Goal: Use online tool/utility: Utilize a website feature to perform a specific function

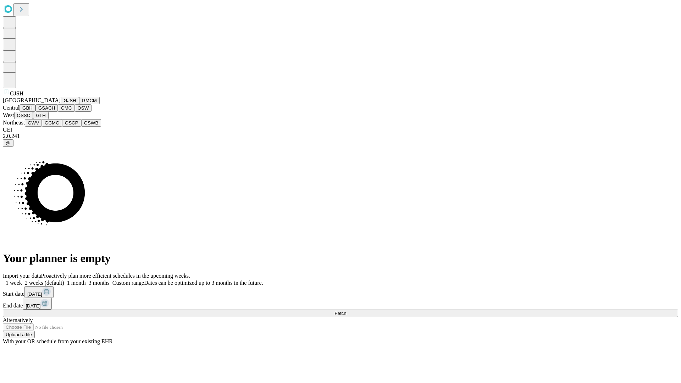
click at [61, 104] on button "GJSH" at bounding box center [70, 100] width 18 height 7
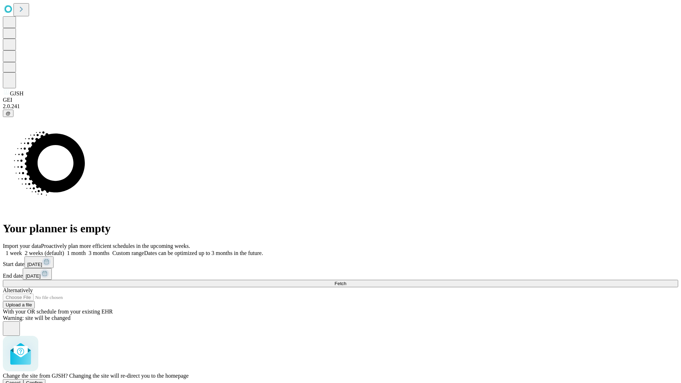
click at [43, 380] on span "Confirm" at bounding box center [34, 382] width 17 height 5
click at [64, 250] on label "2 weeks (default)" at bounding box center [43, 253] width 42 height 6
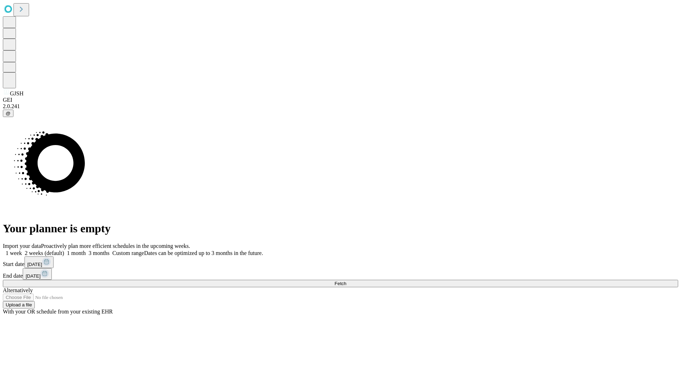
click at [346, 281] on span "Fetch" at bounding box center [340, 283] width 12 height 5
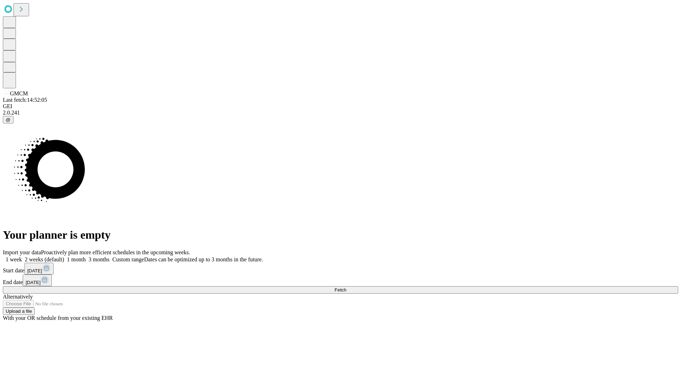
click at [64, 256] on label "2 weeks (default)" at bounding box center [43, 259] width 42 height 6
click at [346, 287] on span "Fetch" at bounding box center [340, 289] width 12 height 5
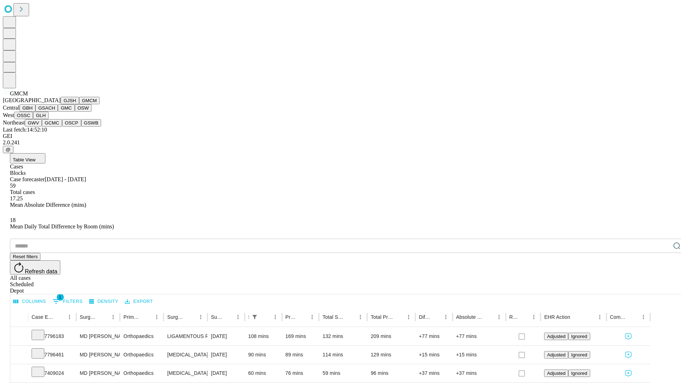
click at [35, 112] on button "GBH" at bounding box center [27, 107] width 16 height 7
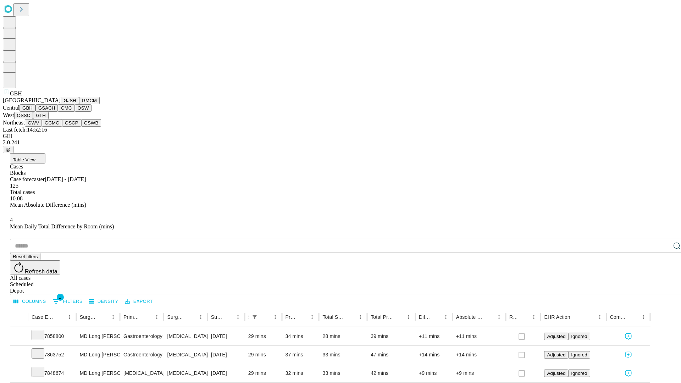
click at [55, 112] on button "GSACH" at bounding box center [46, 107] width 22 height 7
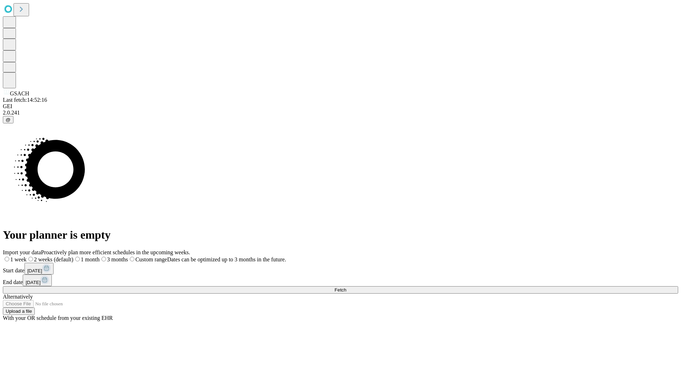
click at [73, 256] on label "2 weeks (default)" at bounding box center [50, 259] width 47 height 6
click at [346, 287] on span "Fetch" at bounding box center [340, 289] width 12 height 5
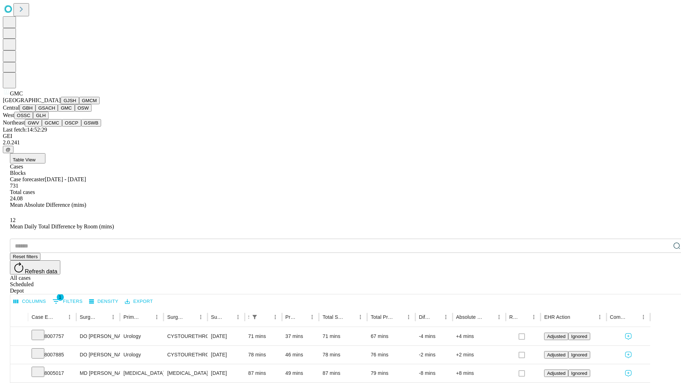
click at [75, 112] on button "OSW" at bounding box center [83, 107] width 17 height 7
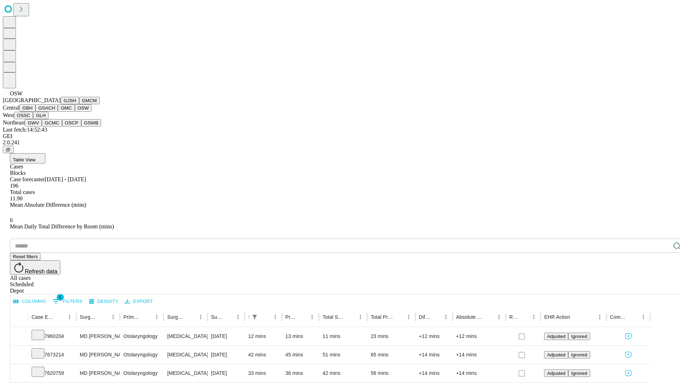
click at [33, 119] on button "OSSC" at bounding box center [23, 115] width 19 height 7
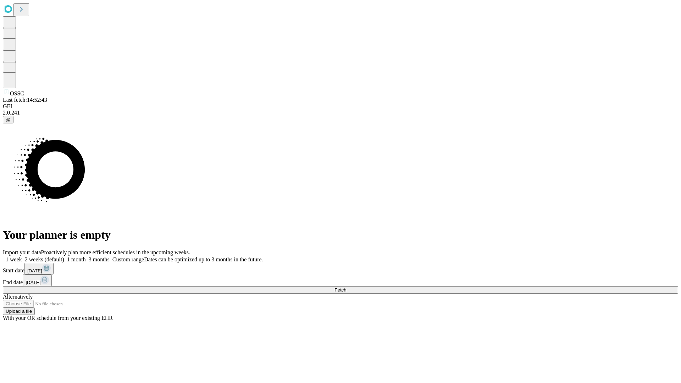
click at [64, 256] on label "2 weeks (default)" at bounding box center [43, 259] width 42 height 6
click at [346, 287] on span "Fetch" at bounding box center [340, 289] width 12 height 5
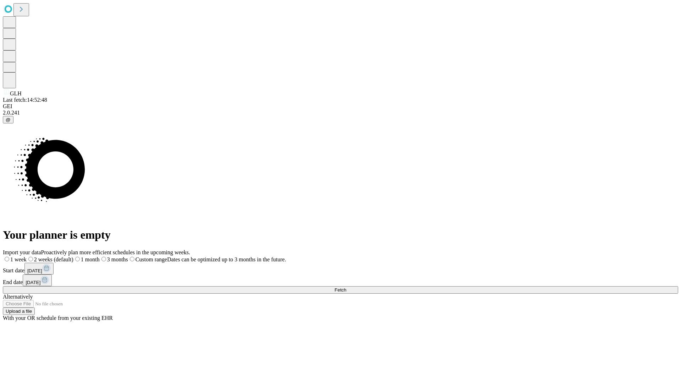
click at [346, 287] on span "Fetch" at bounding box center [340, 289] width 12 height 5
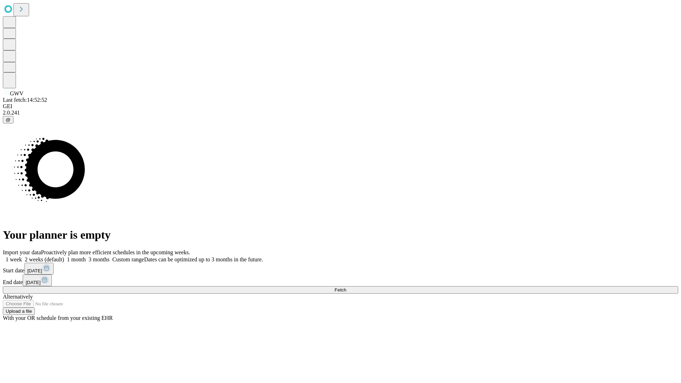
click at [346, 287] on span "Fetch" at bounding box center [340, 289] width 12 height 5
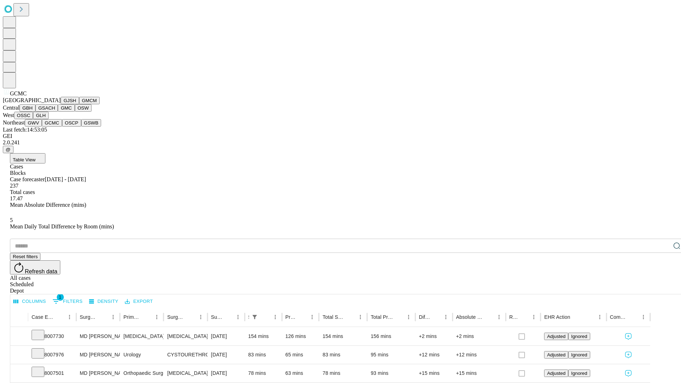
click at [62, 127] on button "OSCP" at bounding box center [71, 122] width 19 height 7
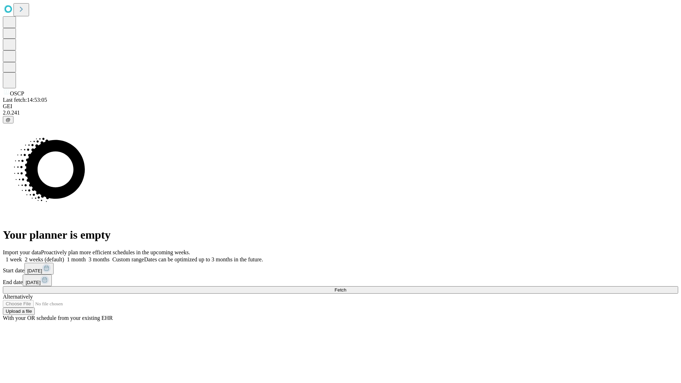
click at [64, 256] on label "2 weeks (default)" at bounding box center [43, 259] width 42 height 6
click at [346, 287] on span "Fetch" at bounding box center [340, 289] width 12 height 5
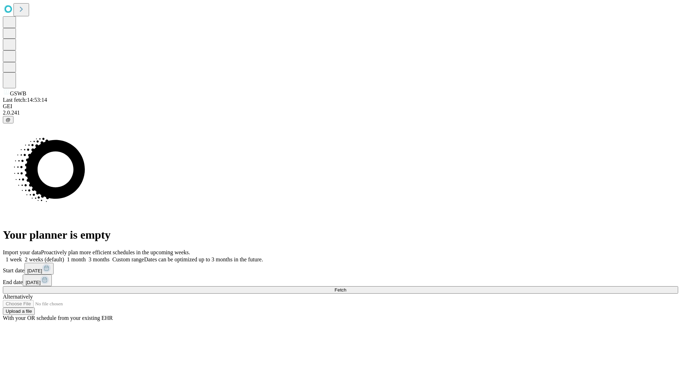
click at [64, 256] on label "2 weeks (default)" at bounding box center [43, 259] width 42 height 6
click at [346, 287] on span "Fetch" at bounding box center [340, 289] width 12 height 5
